Goal: Task Accomplishment & Management: Manage account settings

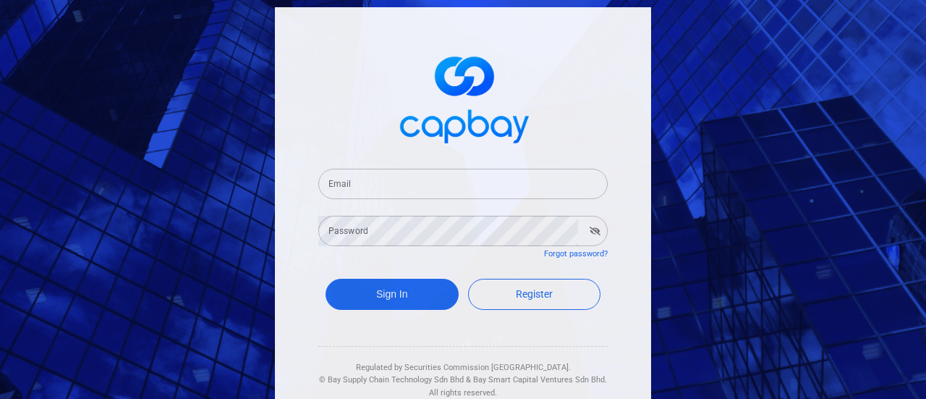
click at [420, 177] on input "Email" at bounding box center [462, 184] width 289 height 30
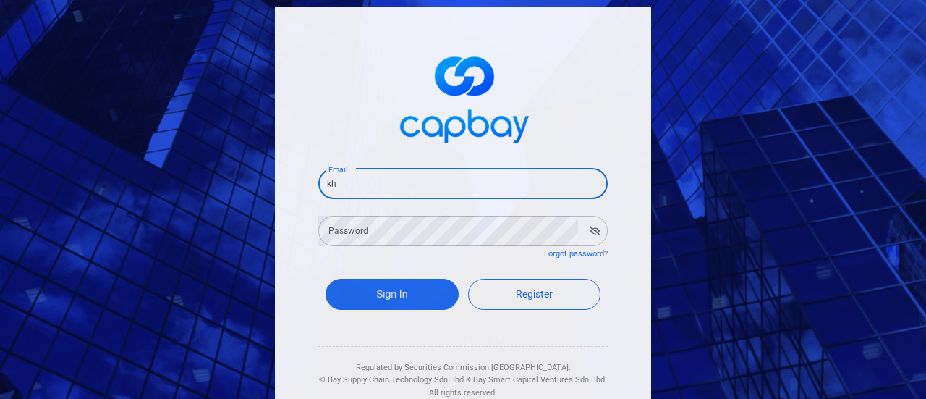
type input "[EMAIL_ADDRESS][DOMAIN_NAME]"
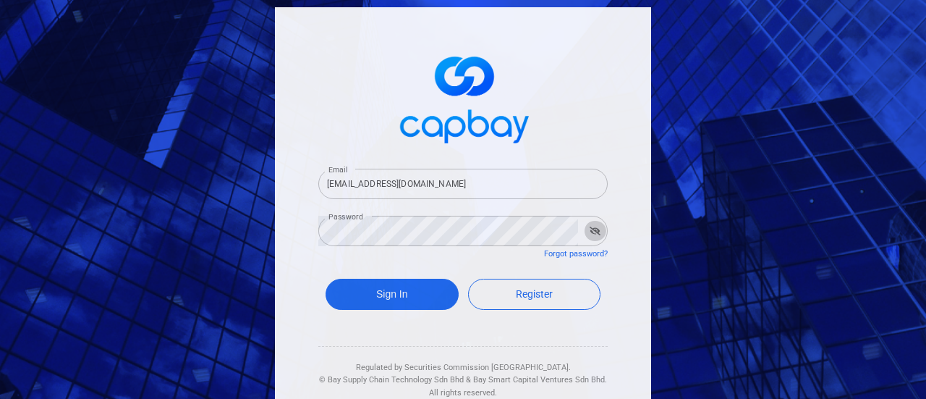
click at [590, 229] on icon "button" at bounding box center [595, 231] width 11 height 9
click at [395, 297] on button "Sign In" at bounding box center [392, 294] width 133 height 31
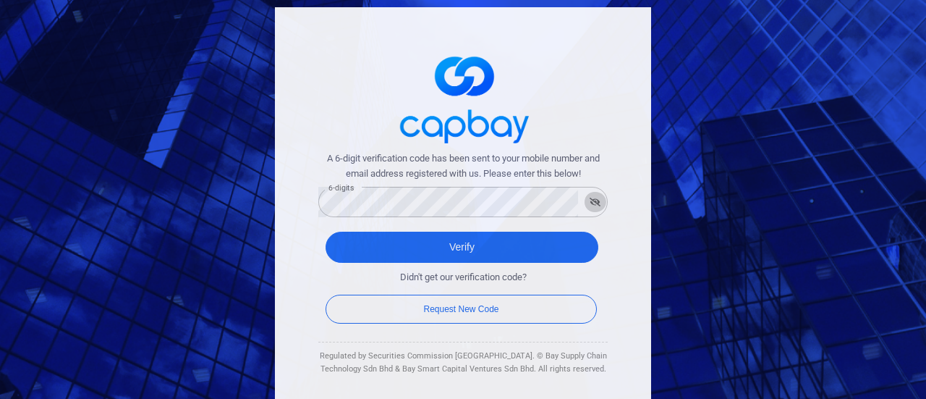
click at [594, 199] on icon "button" at bounding box center [595, 202] width 11 height 9
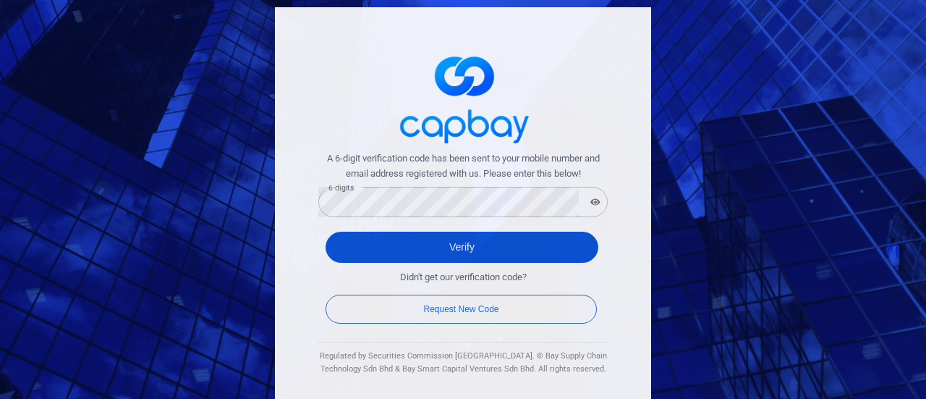
click at [472, 241] on button "Verify" at bounding box center [462, 247] width 273 height 31
